Goal: Task Accomplishment & Management: Manage account settings

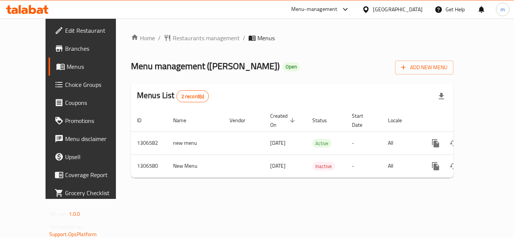
drag, startPoint x: 394, startPoint y: 10, endPoint x: 395, endPoint y: 15, distance: 4.9
click at [394, 10] on div "[GEOGRAPHIC_DATA]" at bounding box center [398, 9] width 50 height 8
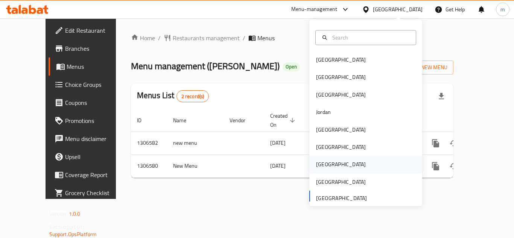
click at [317, 158] on div "[GEOGRAPHIC_DATA]" at bounding box center [341, 164] width 62 height 17
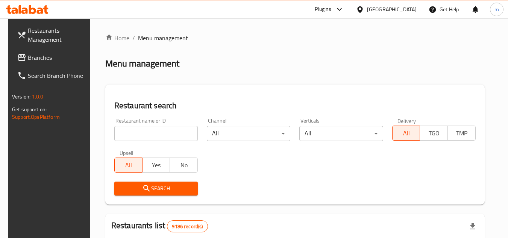
drag, startPoint x: 49, startPoint y: 56, endPoint x: 0, endPoint y: 45, distance: 49.9
click at [49, 56] on span "Branches" at bounding box center [57, 57] width 59 height 9
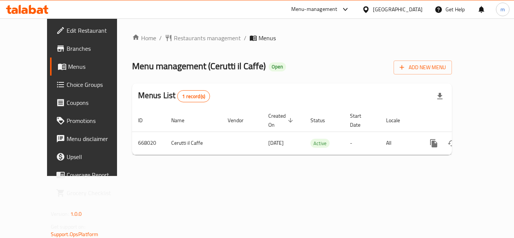
click at [373, 12] on div at bounding box center [367, 9] width 11 height 8
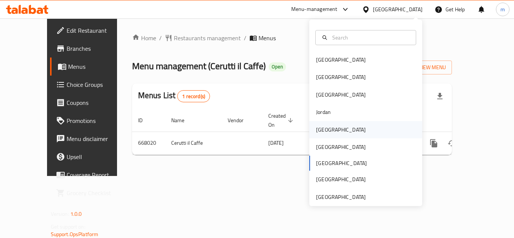
click at [322, 130] on div "[GEOGRAPHIC_DATA]" at bounding box center [341, 130] width 50 height 8
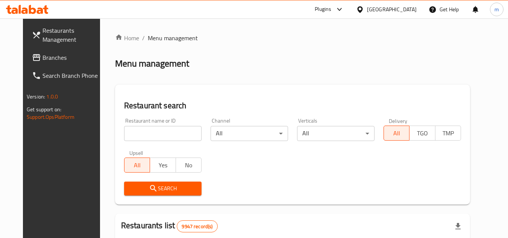
click at [50, 59] on span "Branches" at bounding box center [71, 57] width 59 height 9
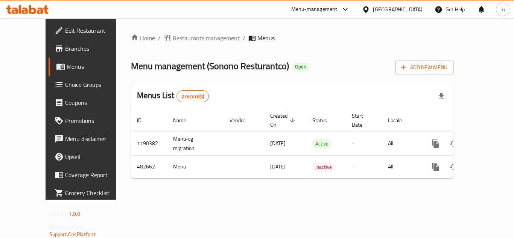
click at [414, 12] on div "[GEOGRAPHIC_DATA]" at bounding box center [398, 9] width 50 height 8
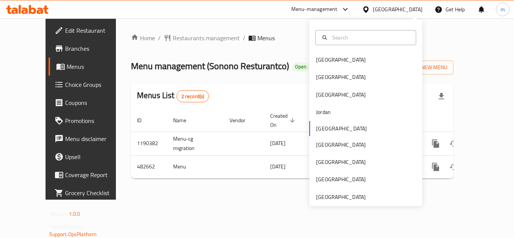
click at [38, 11] on icon at bounding box center [40, 11] width 6 height 6
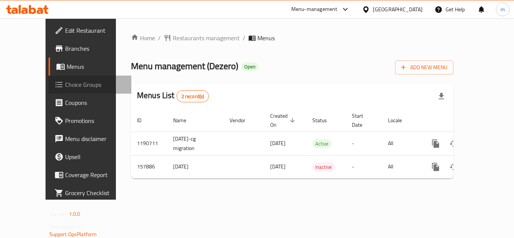
click at [49, 93] on link "Choice Groups" at bounding box center [90, 85] width 83 height 18
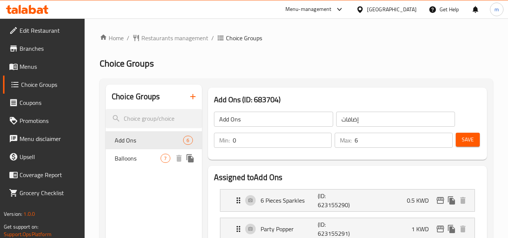
drag, startPoint x: 129, startPoint y: 155, endPoint x: 22, endPoint y: 147, distance: 107.5
click at [129, 155] on span "Balloons" at bounding box center [138, 158] width 46 height 9
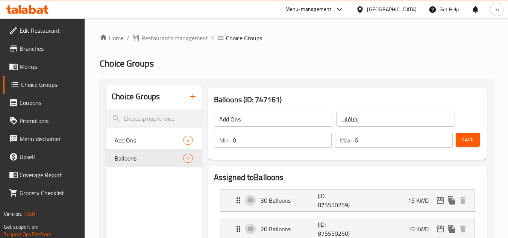
type input "Balloons"
type input "بالونات"
type input "7"
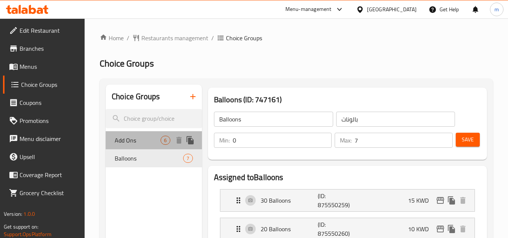
click at [131, 138] on span "Add Ons" at bounding box center [138, 140] width 46 height 9
type input "Add Ons"
type input "إضافات"
type input "6"
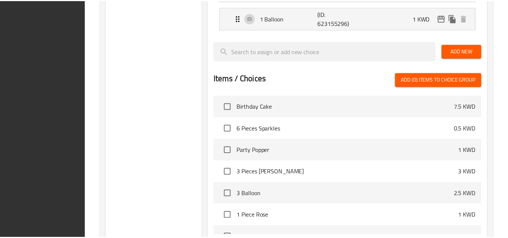
scroll to position [405, 0]
